Goal: Transaction & Acquisition: Book appointment/travel/reservation

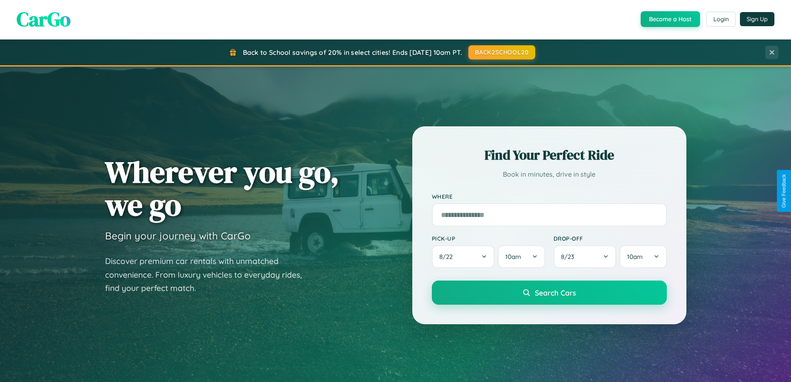
scroll to position [358, 0]
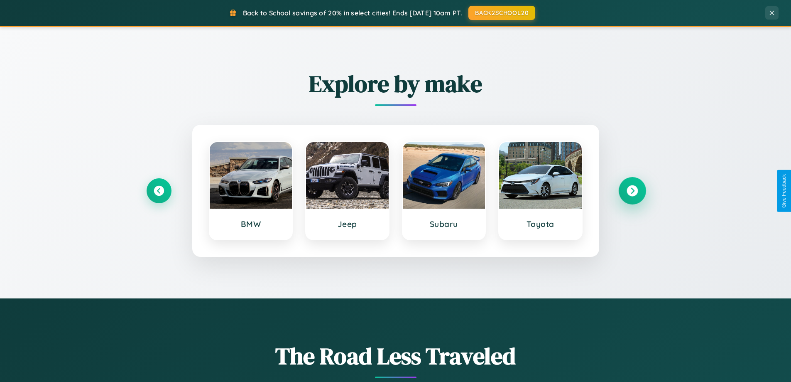
click at [632, 191] on icon at bounding box center [632, 190] width 11 height 11
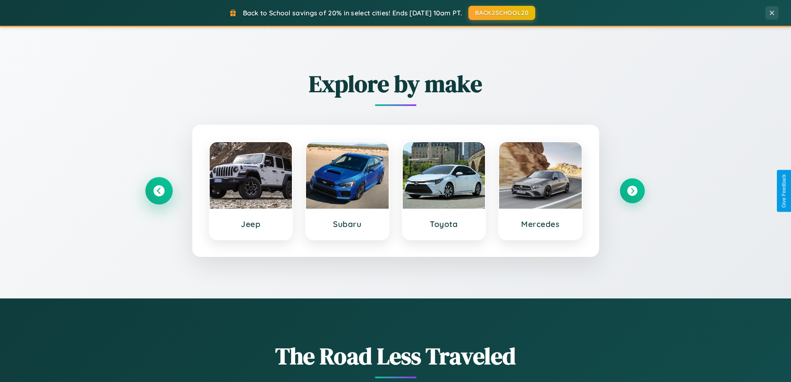
click at [159, 191] on icon at bounding box center [158, 190] width 11 height 11
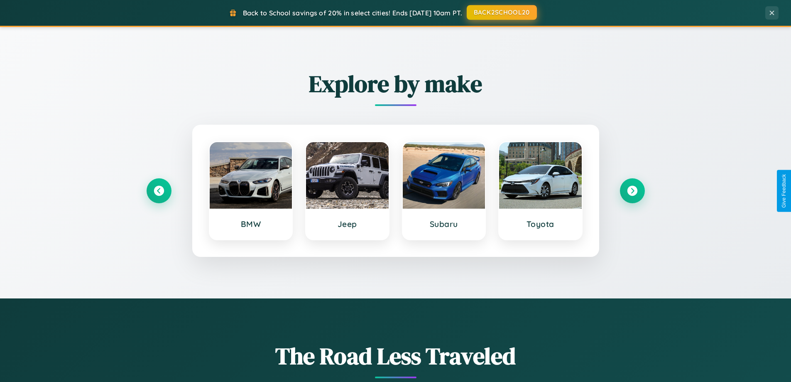
click at [501, 12] on button "BACK2SCHOOL20" at bounding box center [502, 12] width 70 height 15
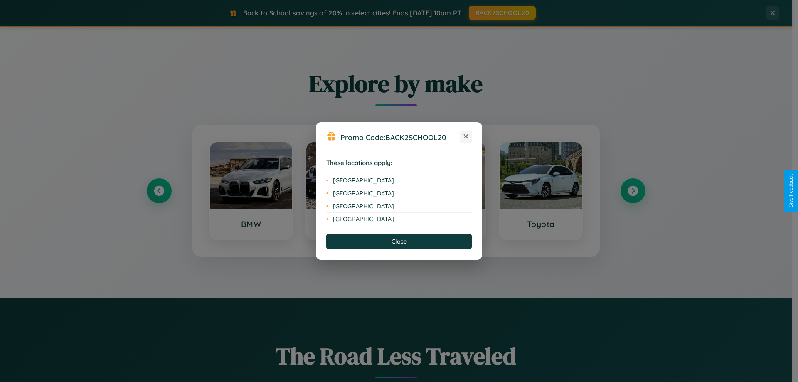
click at [466, 137] on icon at bounding box center [466, 136] width 5 height 5
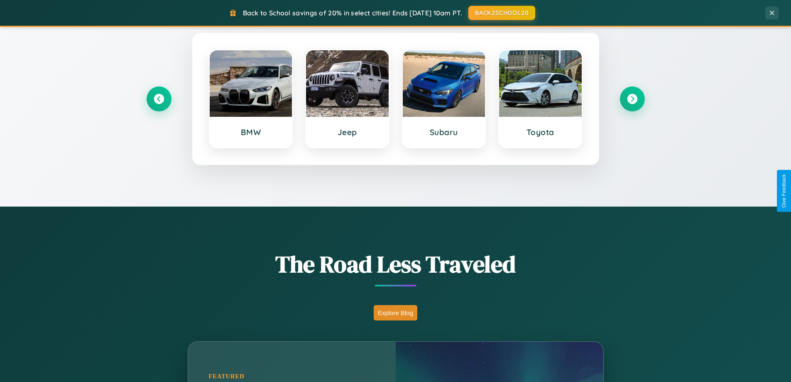
scroll to position [1599, 0]
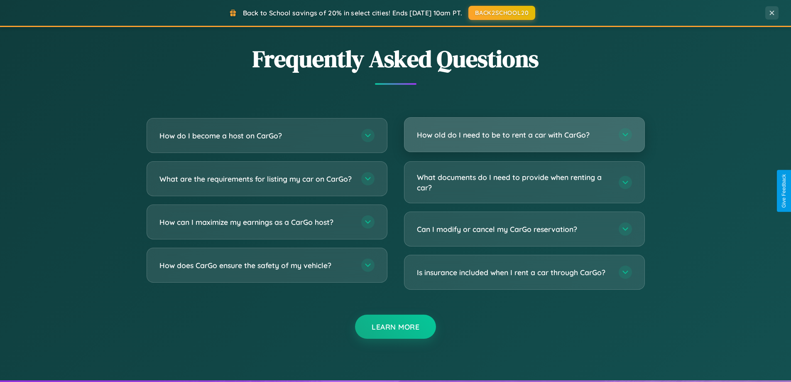
click at [524, 135] on h3 "How old do I need to be to rent a car with CarGo?" at bounding box center [514, 135] width 194 height 10
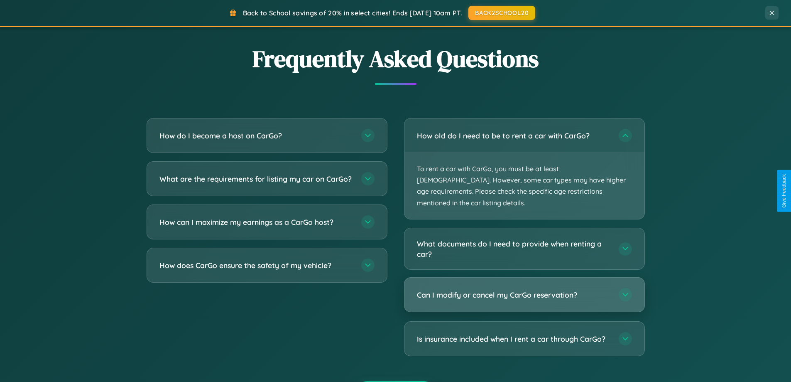
click at [524, 290] on h3 "Can I modify or cancel my CarGo reservation?" at bounding box center [514, 295] width 194 height 10
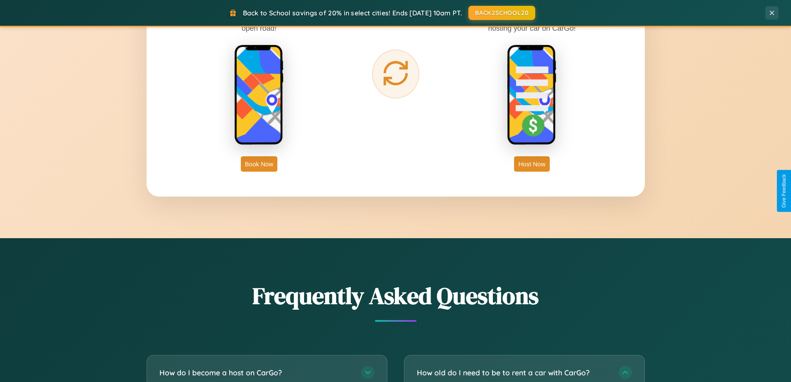
scroll to position [1335, 0]
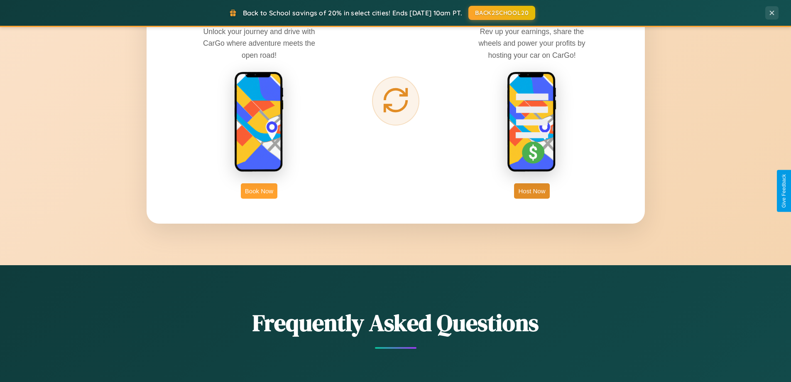
click at [259, 191] on button "Book Now" at bounding box center [259, 190] width 37 height 15
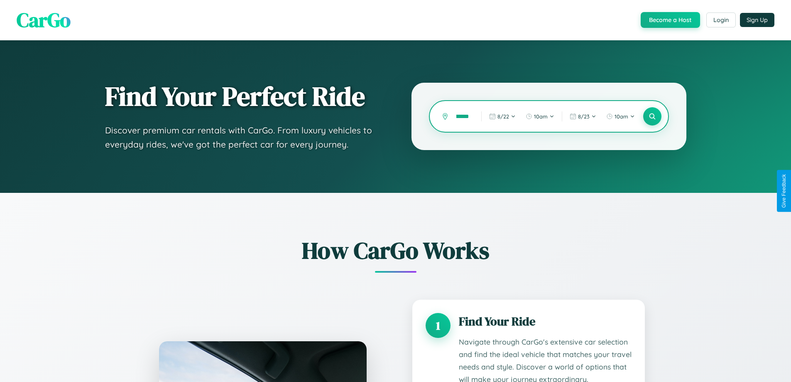
type input "**********"
